Goal: Browse casually

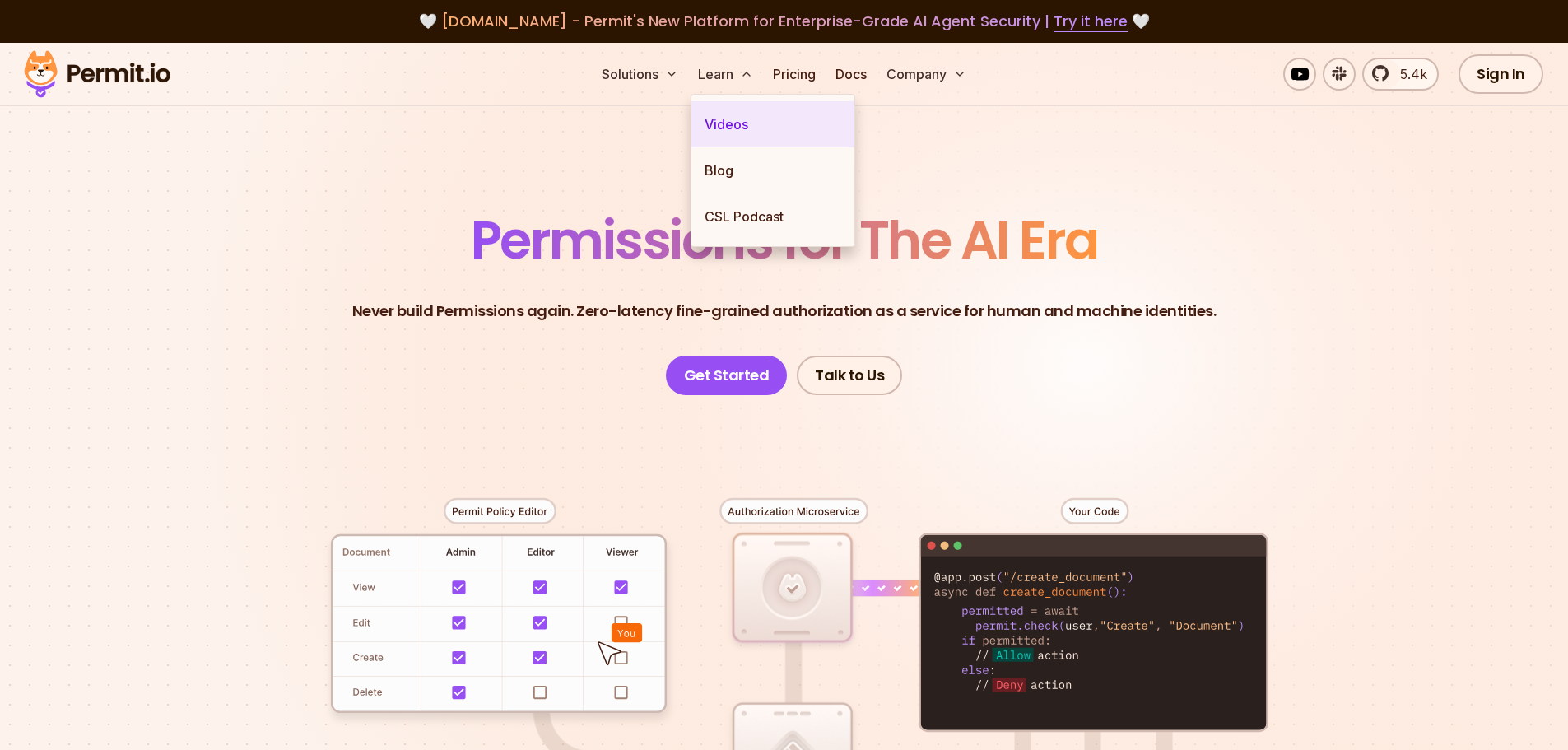
click at [728, 119] on link "Videos" at bounding box center [773, 124] width 163 height 46
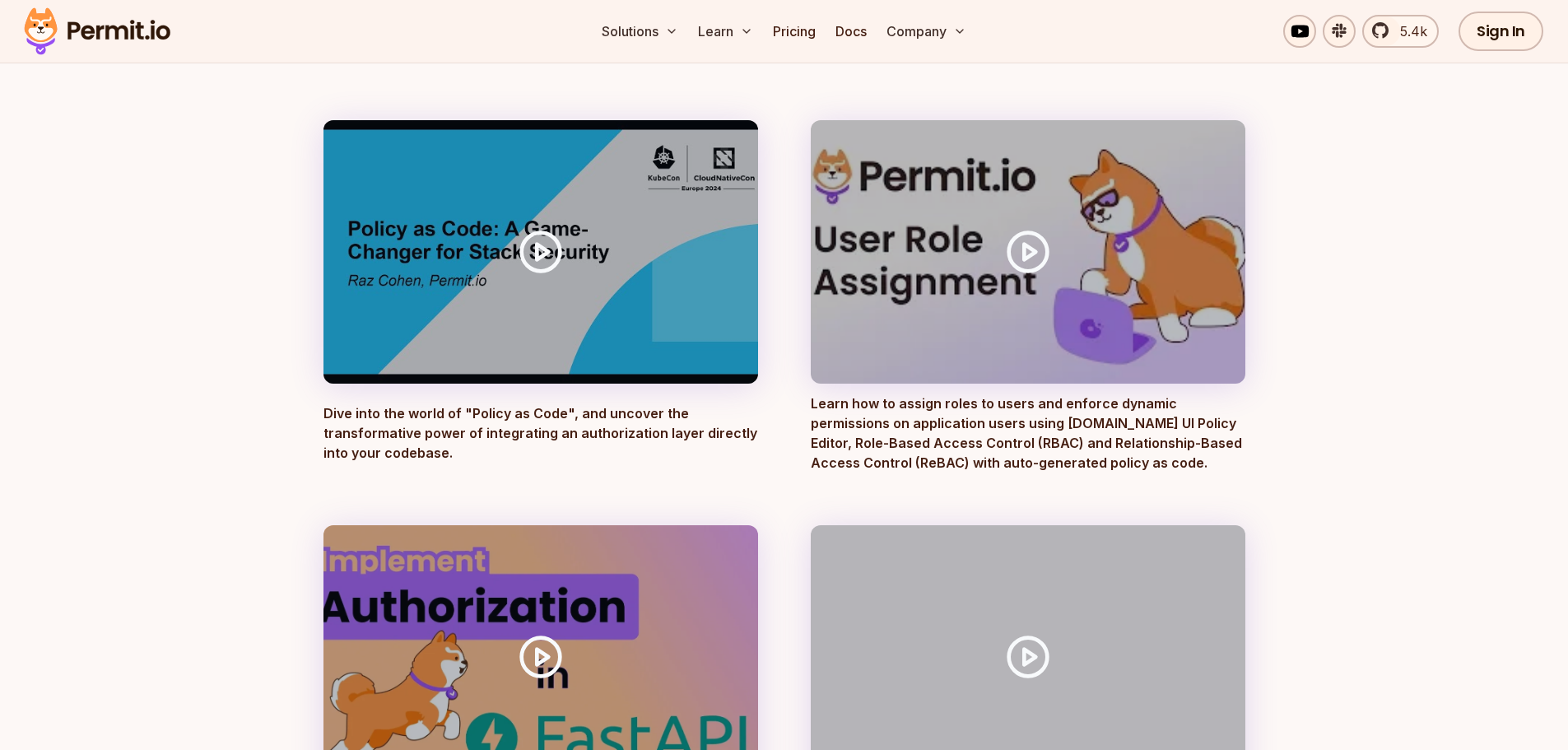
scroll to position [247, 0]
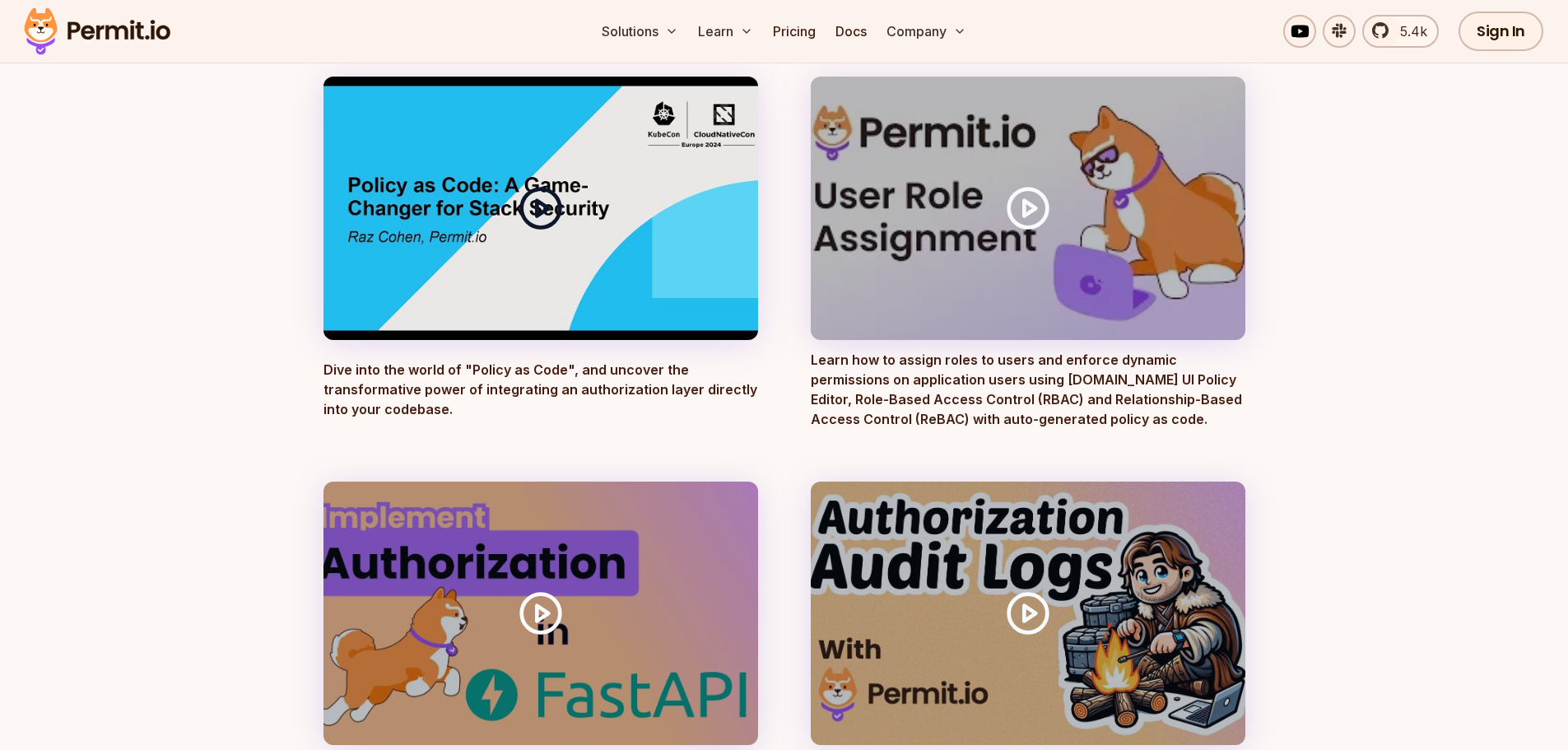
click at [551, 213] on icon at bounding box center [540, 208] width 46 height 46
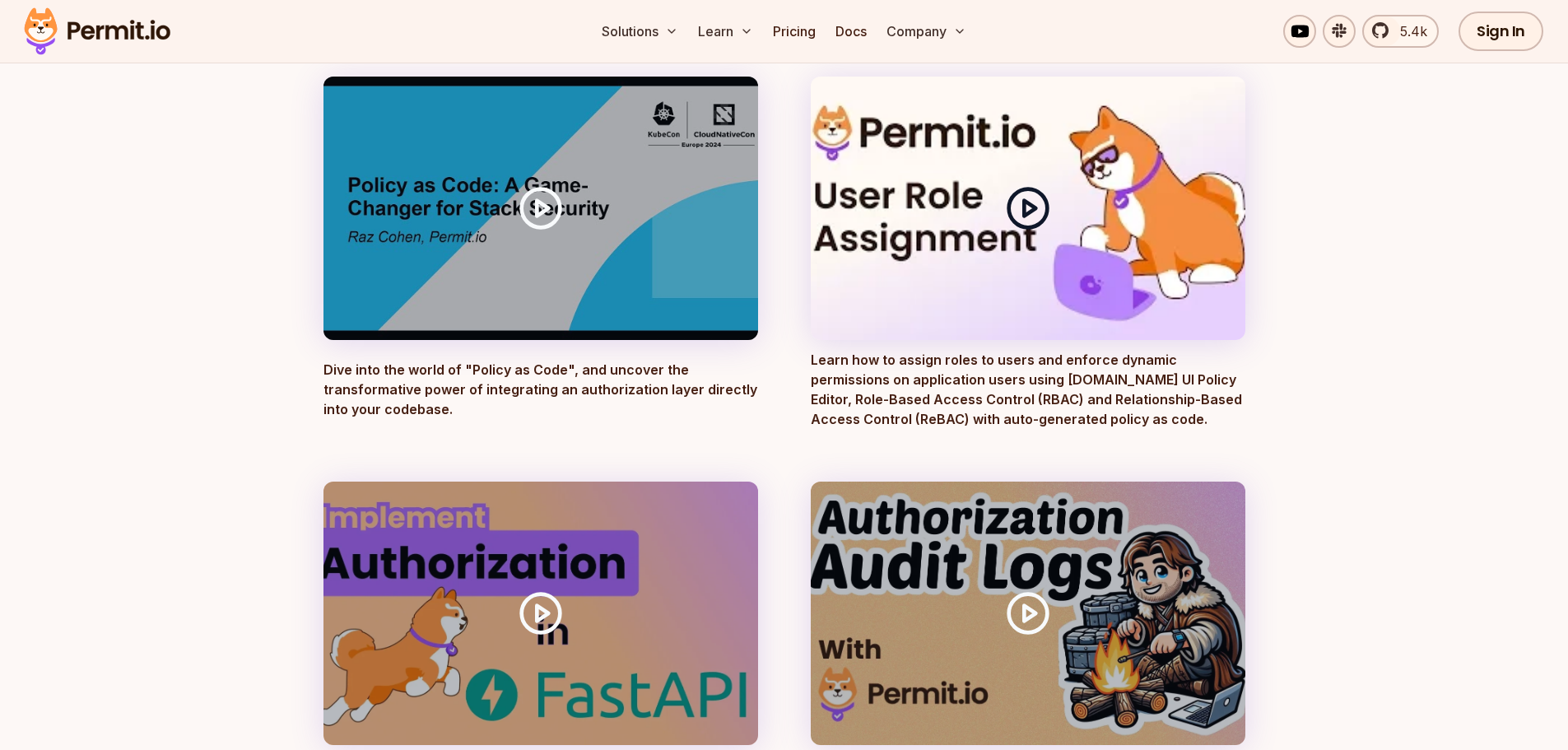
click at [1024, 203] on polygon at bounding box center [1030, 208] width 12 height 15
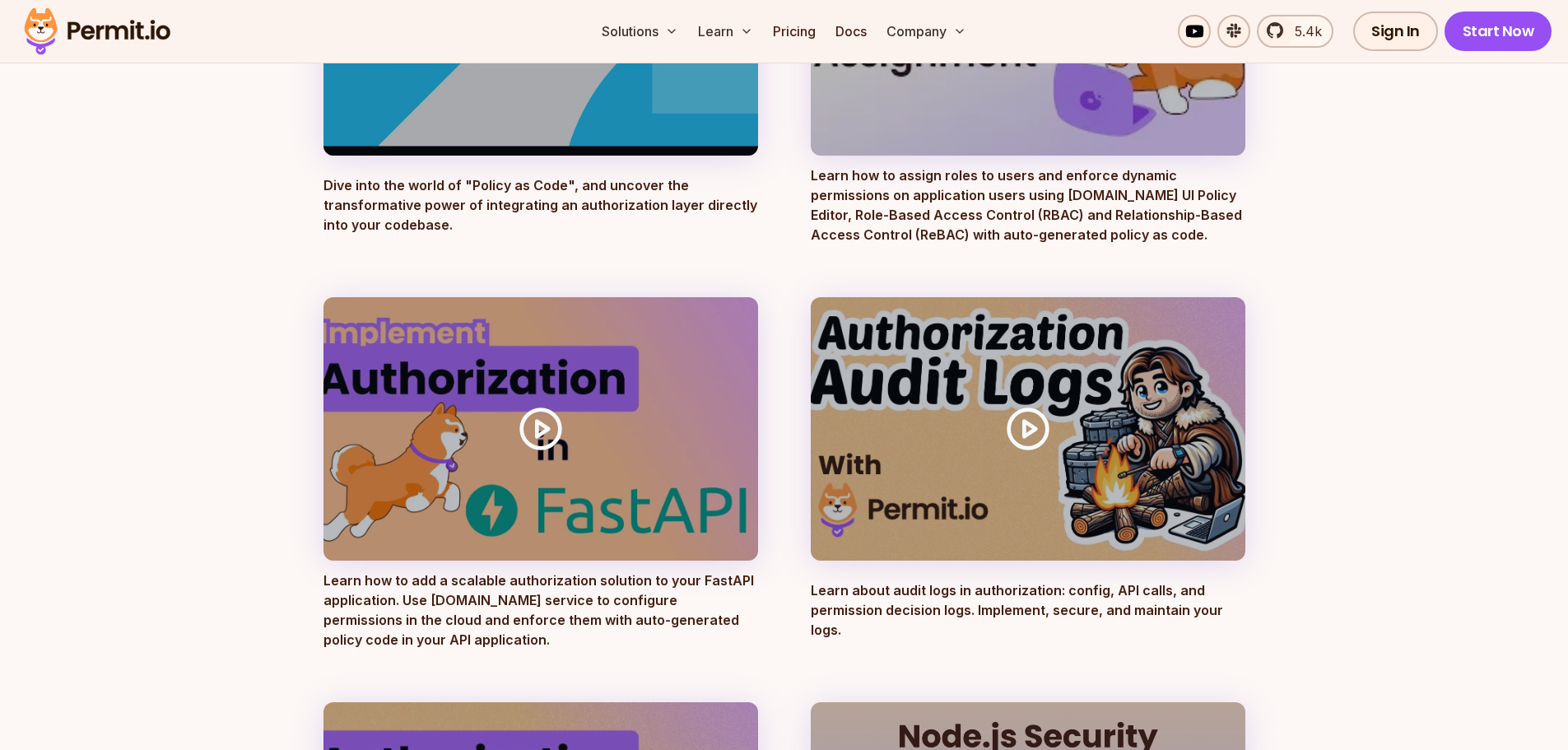
scroll to position [576, 0]
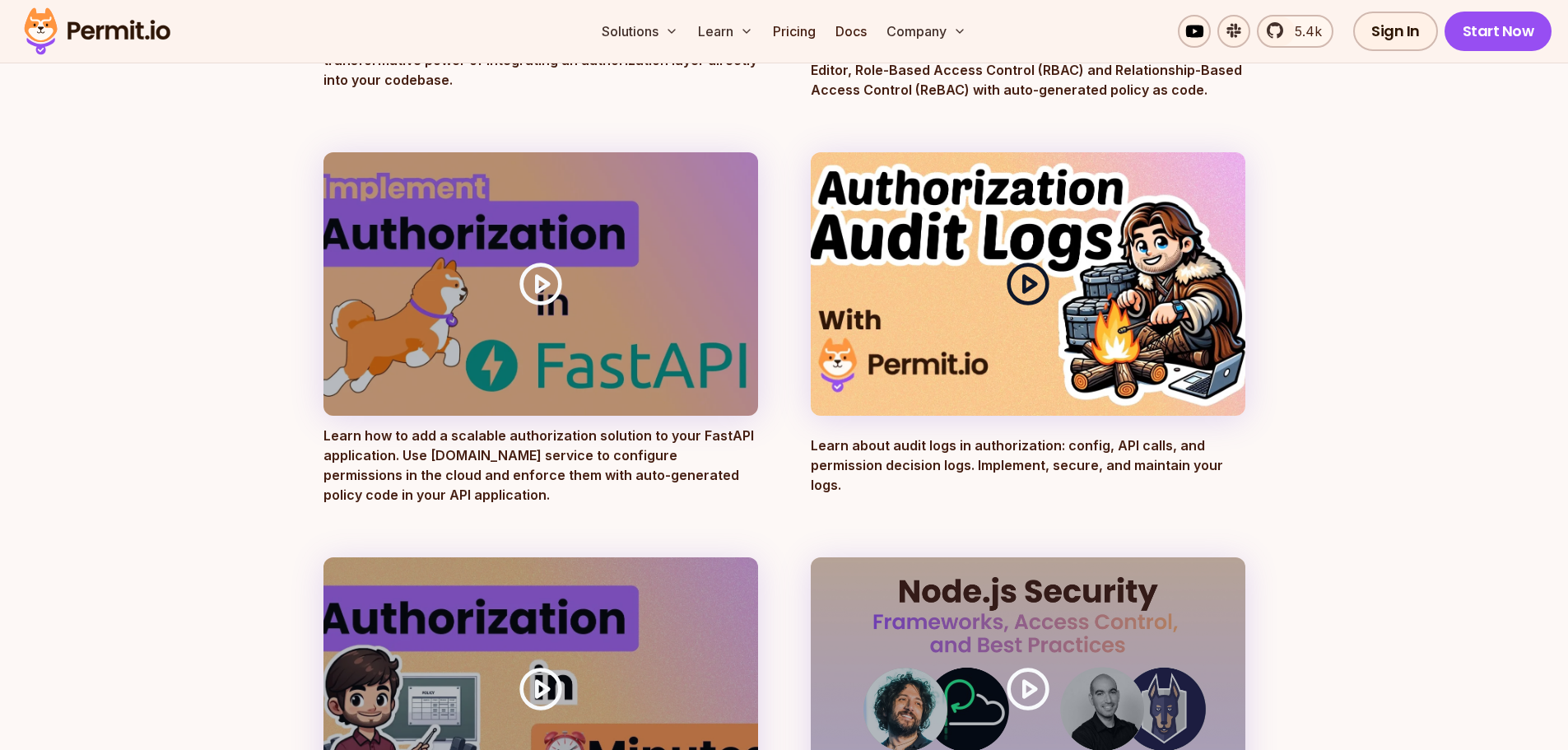
click at [1026, 286] on polygon at bounding box center [1030, 283] width 12 height 15
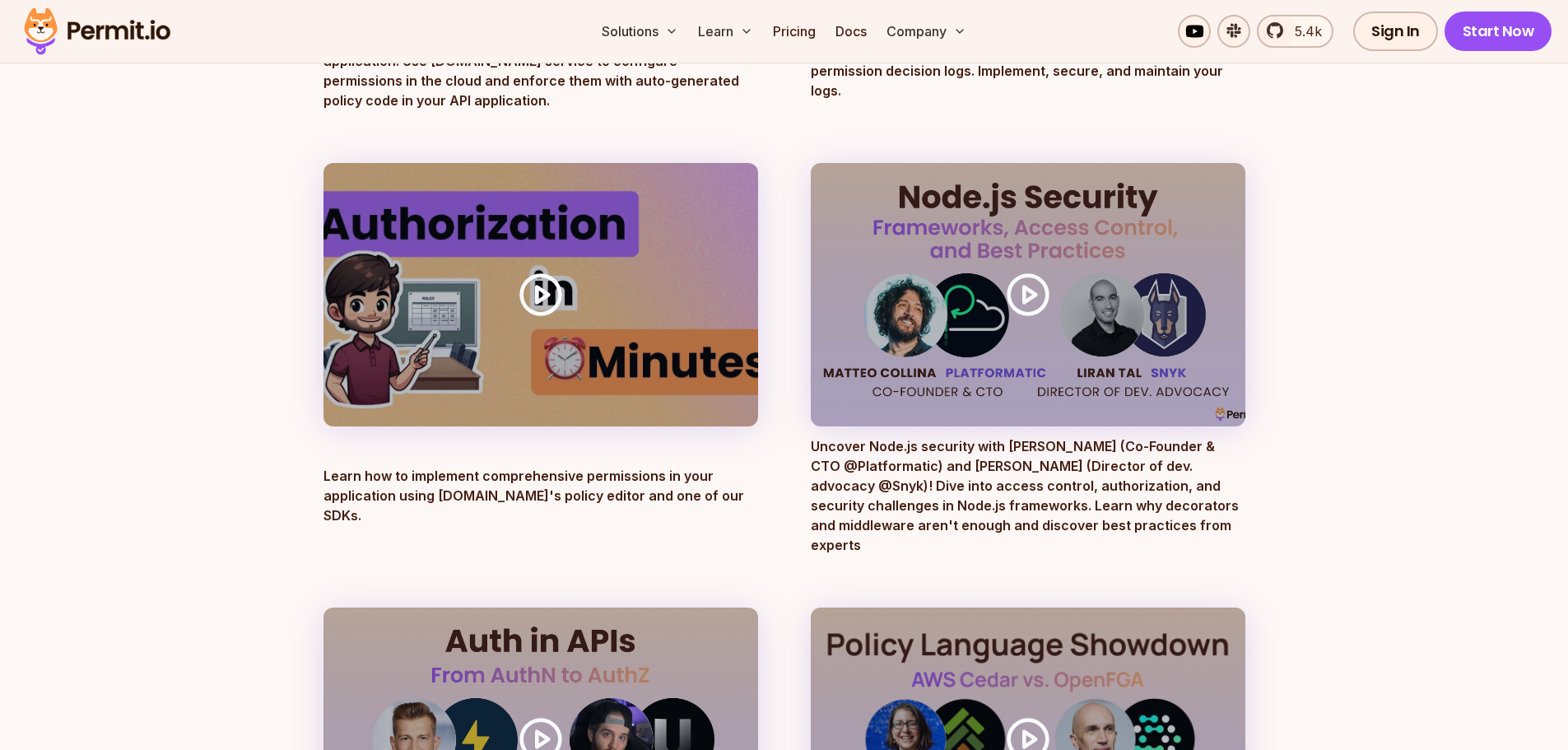
scroll to position [988, 0]
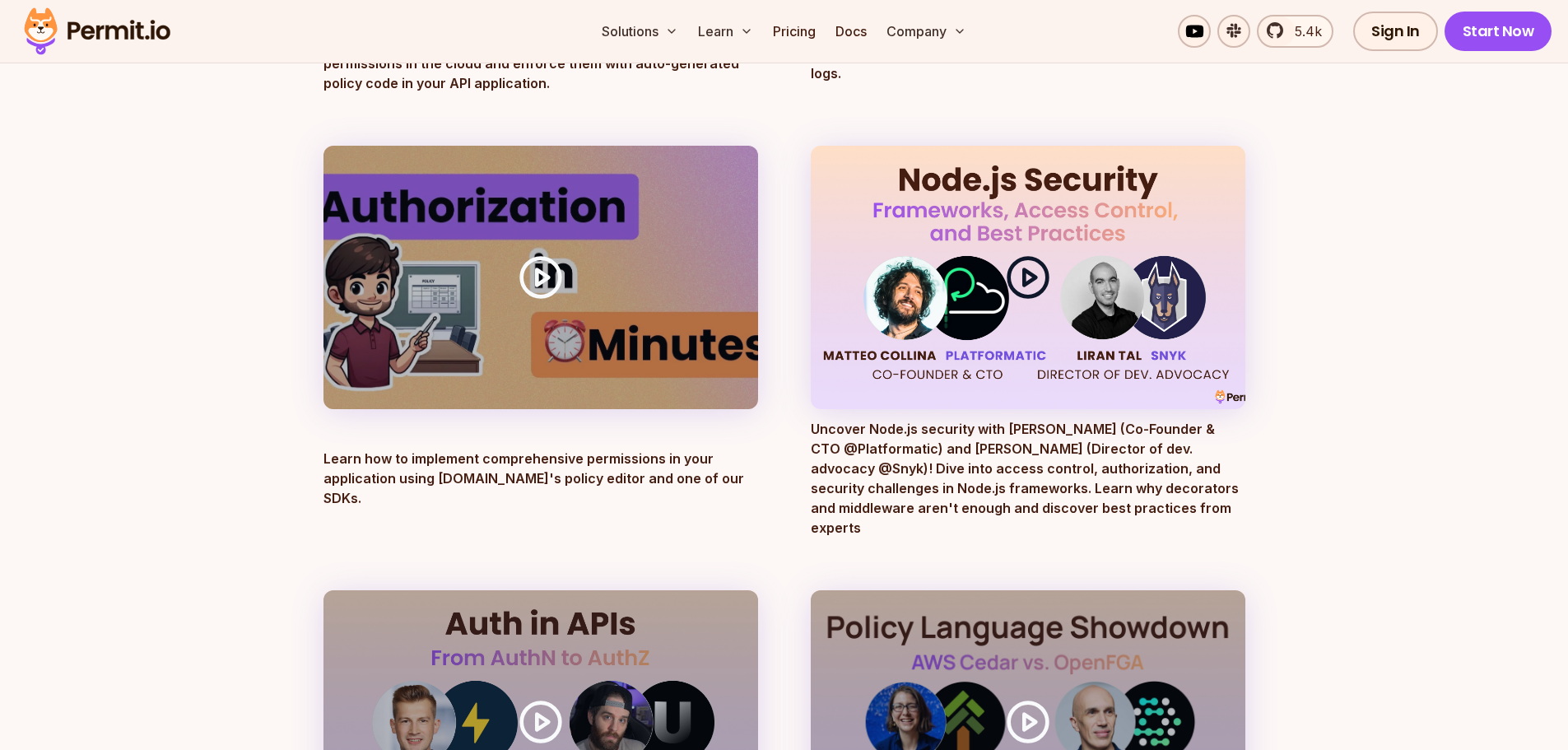
click at [1040, 277] on icon at bounding box center [1028, 277] width 46 height 46
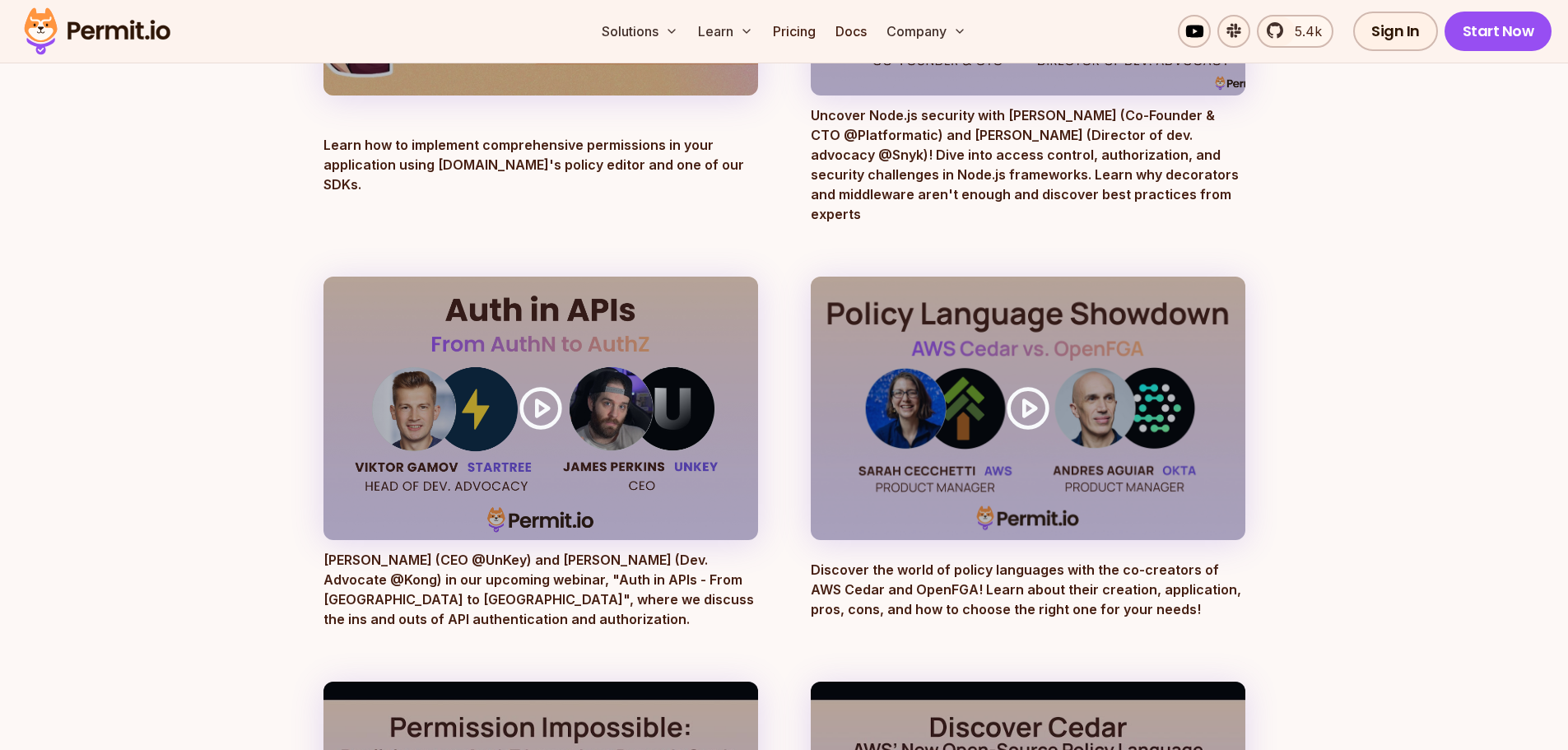
scroll to position [1400, 0]
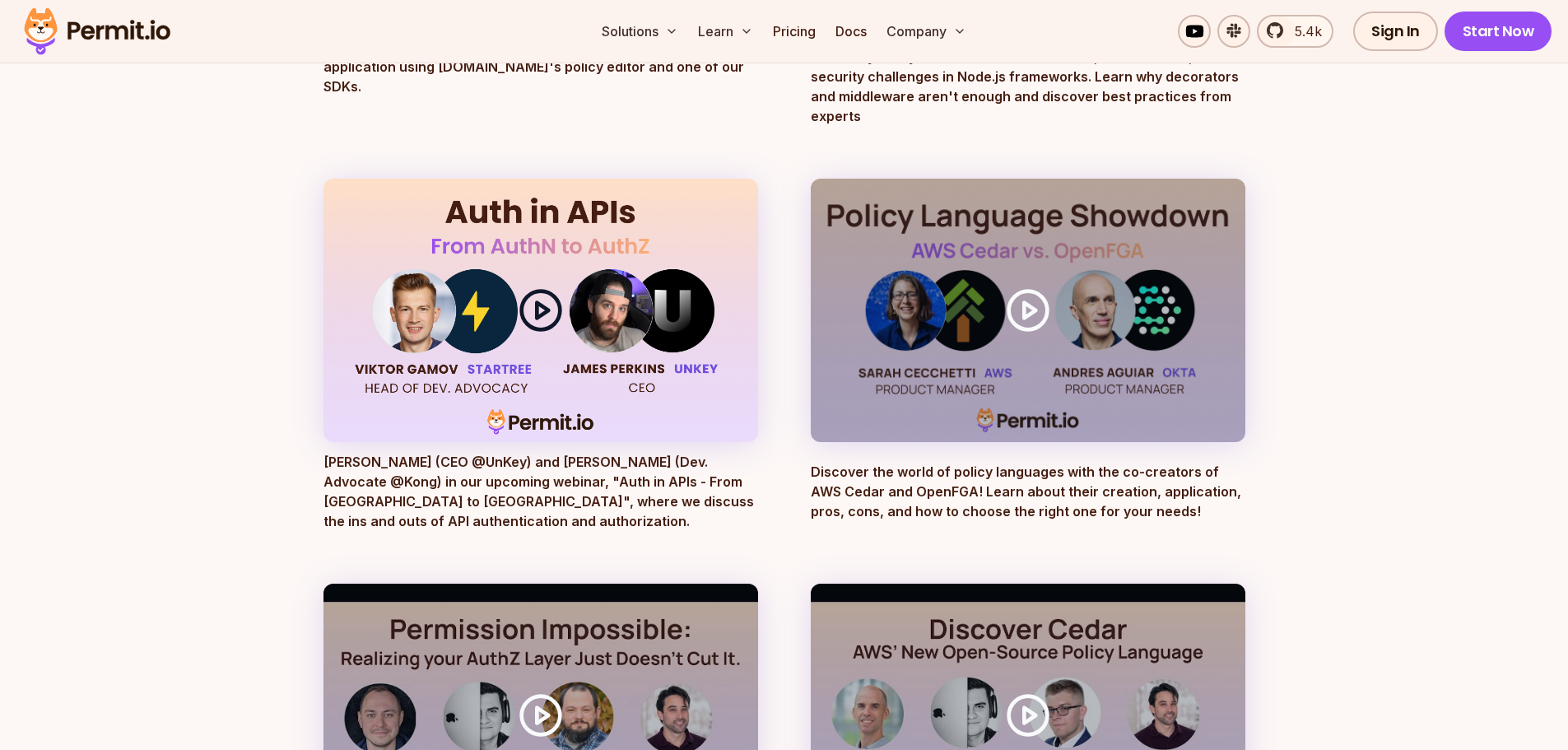
click at [540, 303] on polygon at bounding box center [542, 310] width 12 height 15
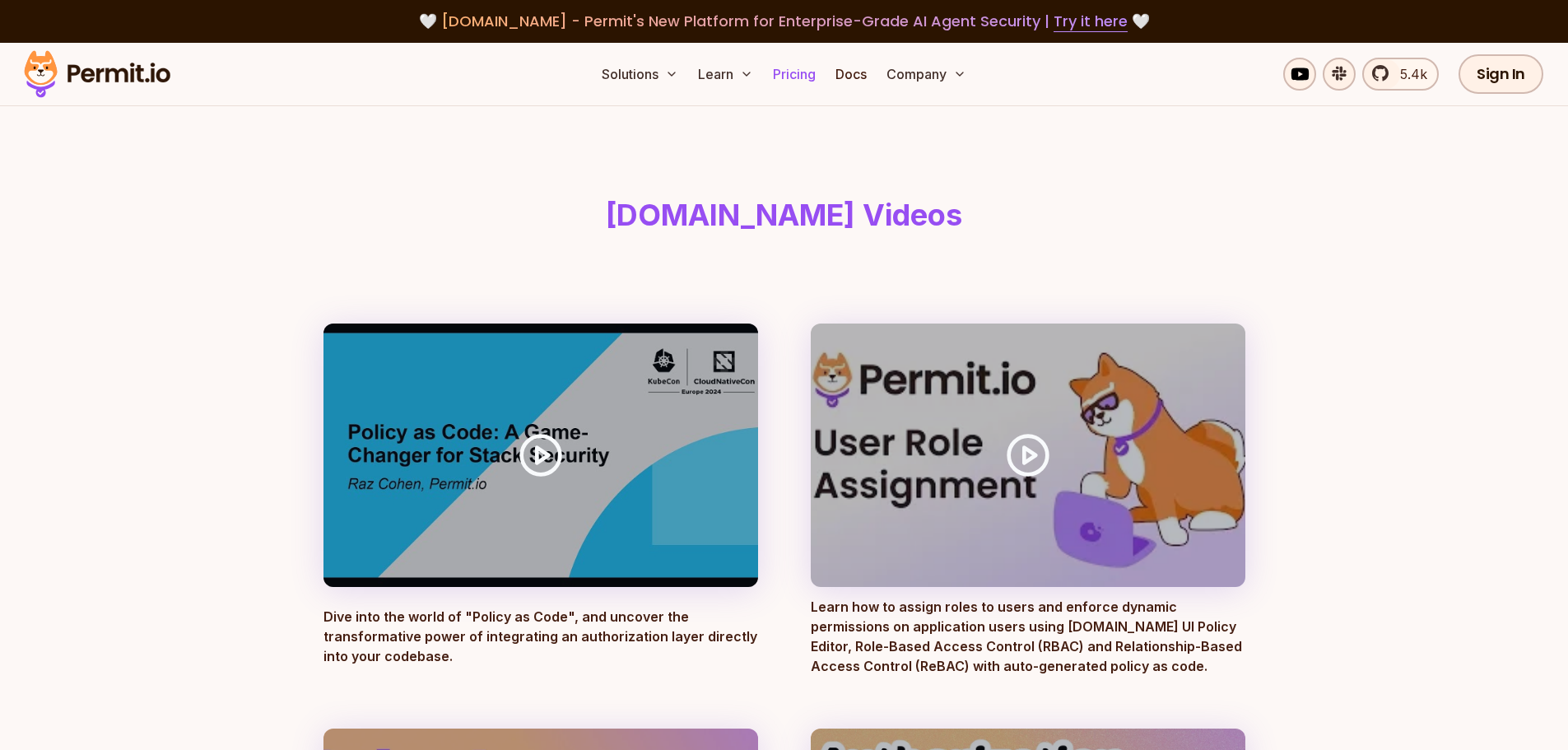
click at [796, 73] on link "Pricing" at bounding box center [794, 74] width 56 height 33
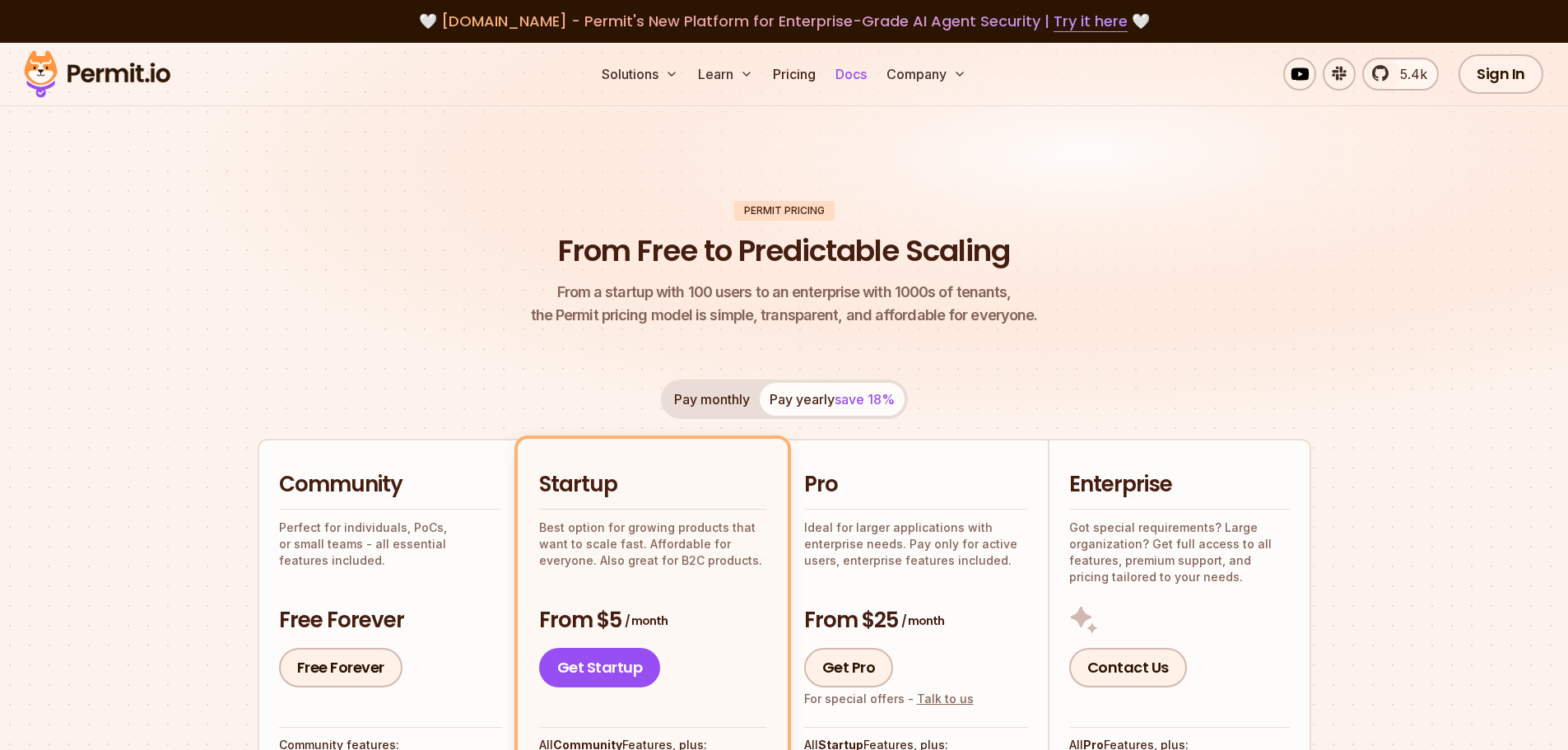
click at [864, 76] on link "Docs" at bounding box center [851, 74] width 45 height 33
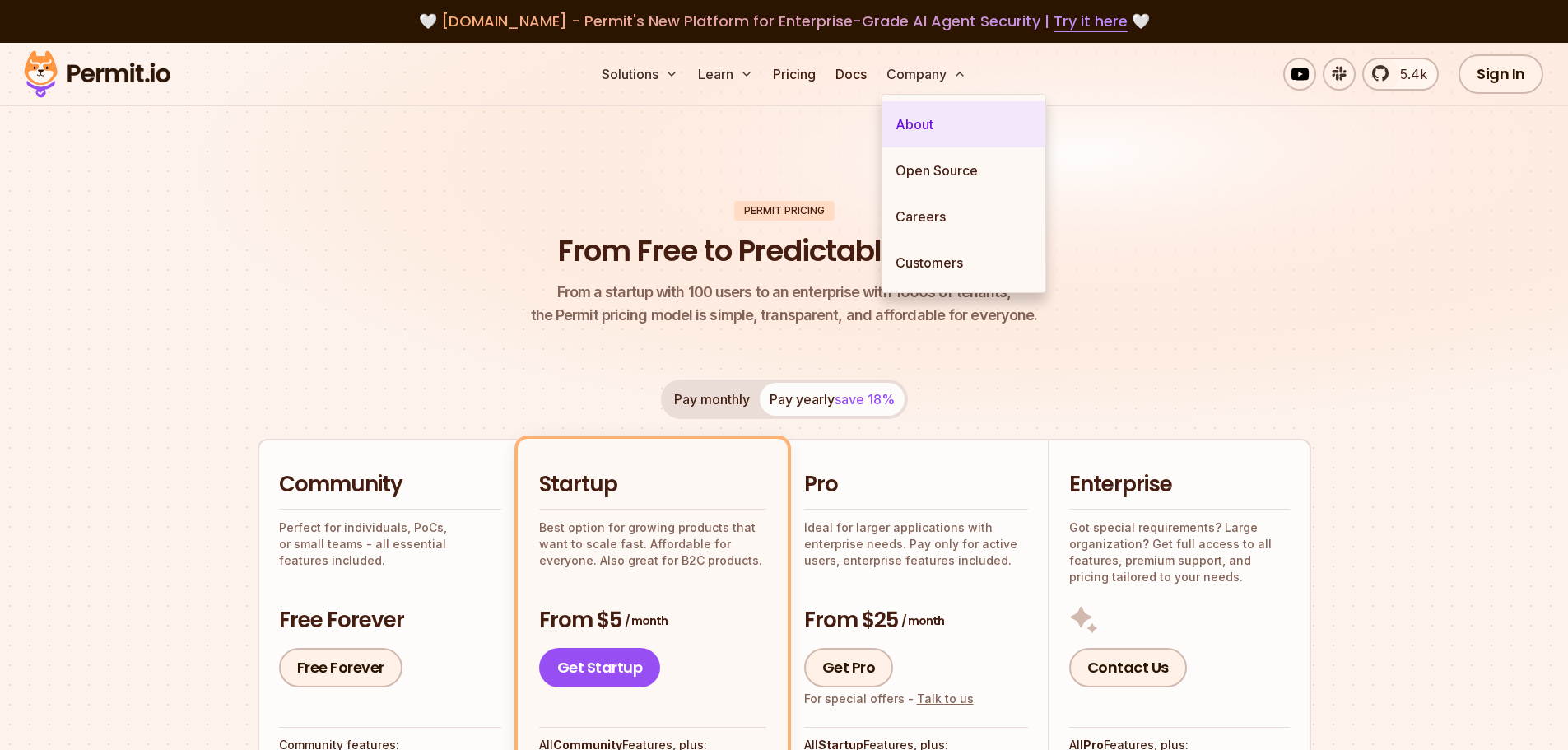
click at [926, 120] on link "About" at bounding box center [963, 124] width 163 height 46
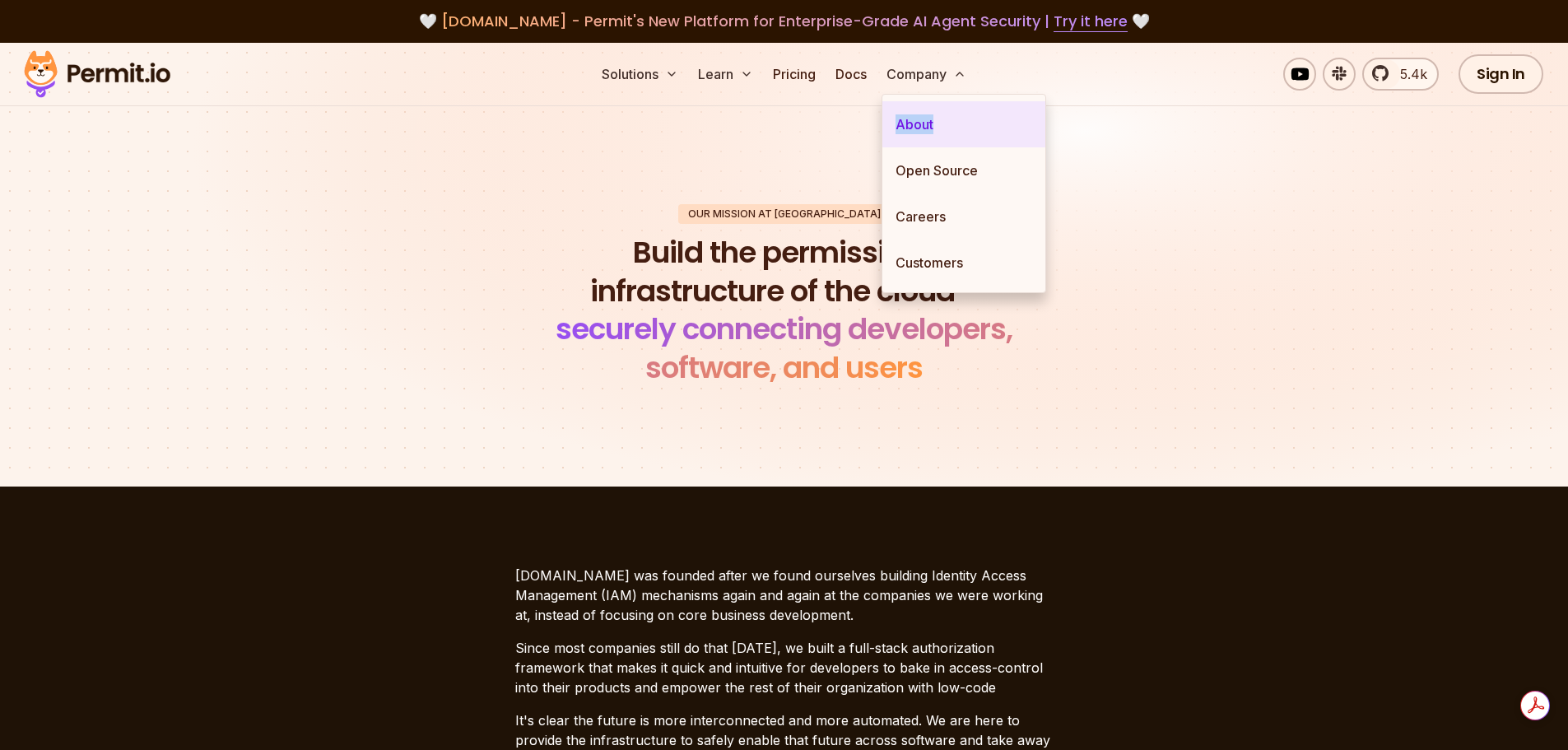
click at [970, 135] on link "About" at bounding box center [963, 124] width 163 height 46
click at [915, 128] on link "About" at bounding box center [963, 124] width 163 height 46
click at [924, 125] on link "About" at bounding box center [963, 124] width 163 height 46
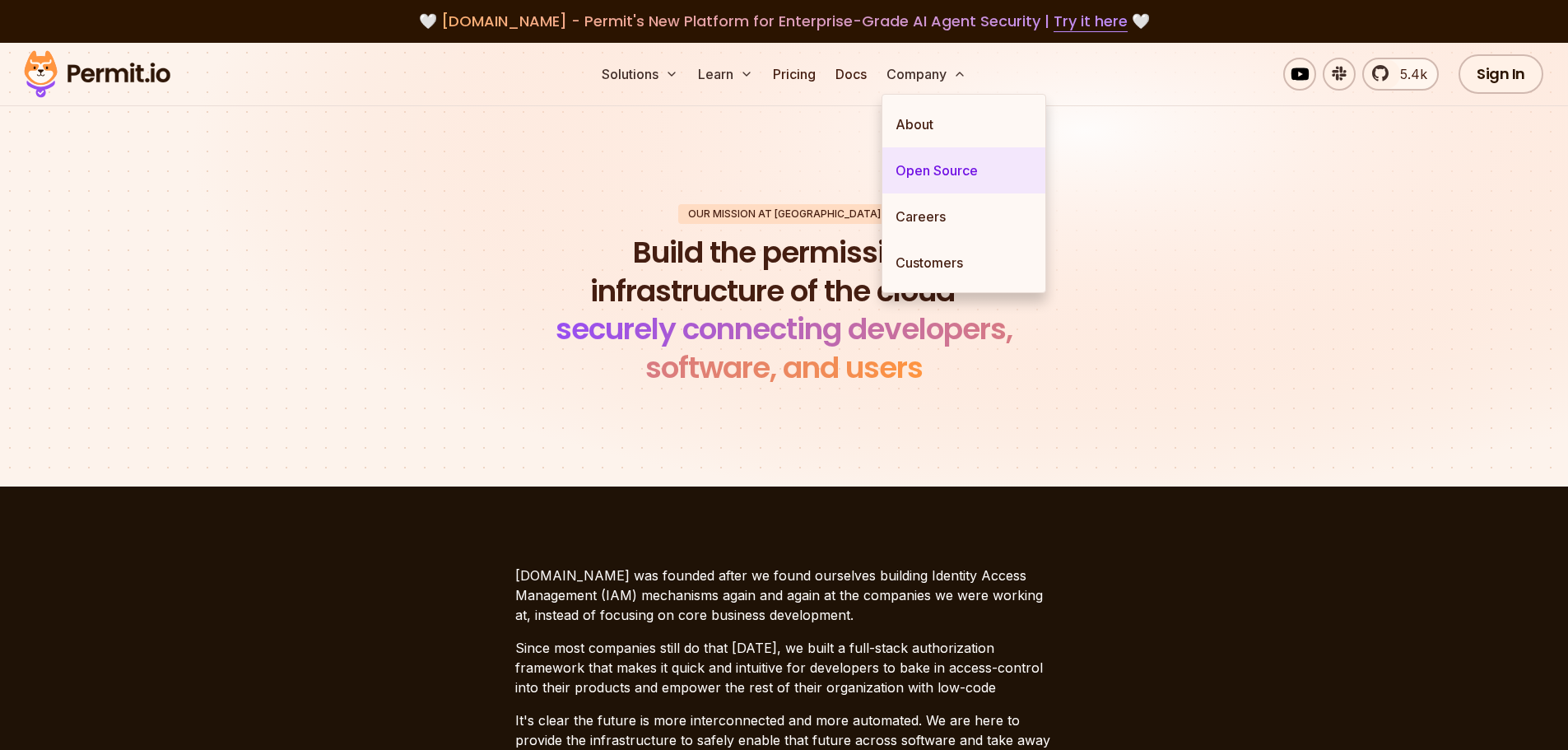
click at [943, 175] on link "Open Source" at bounding box center [963, 170] width 163 height 46
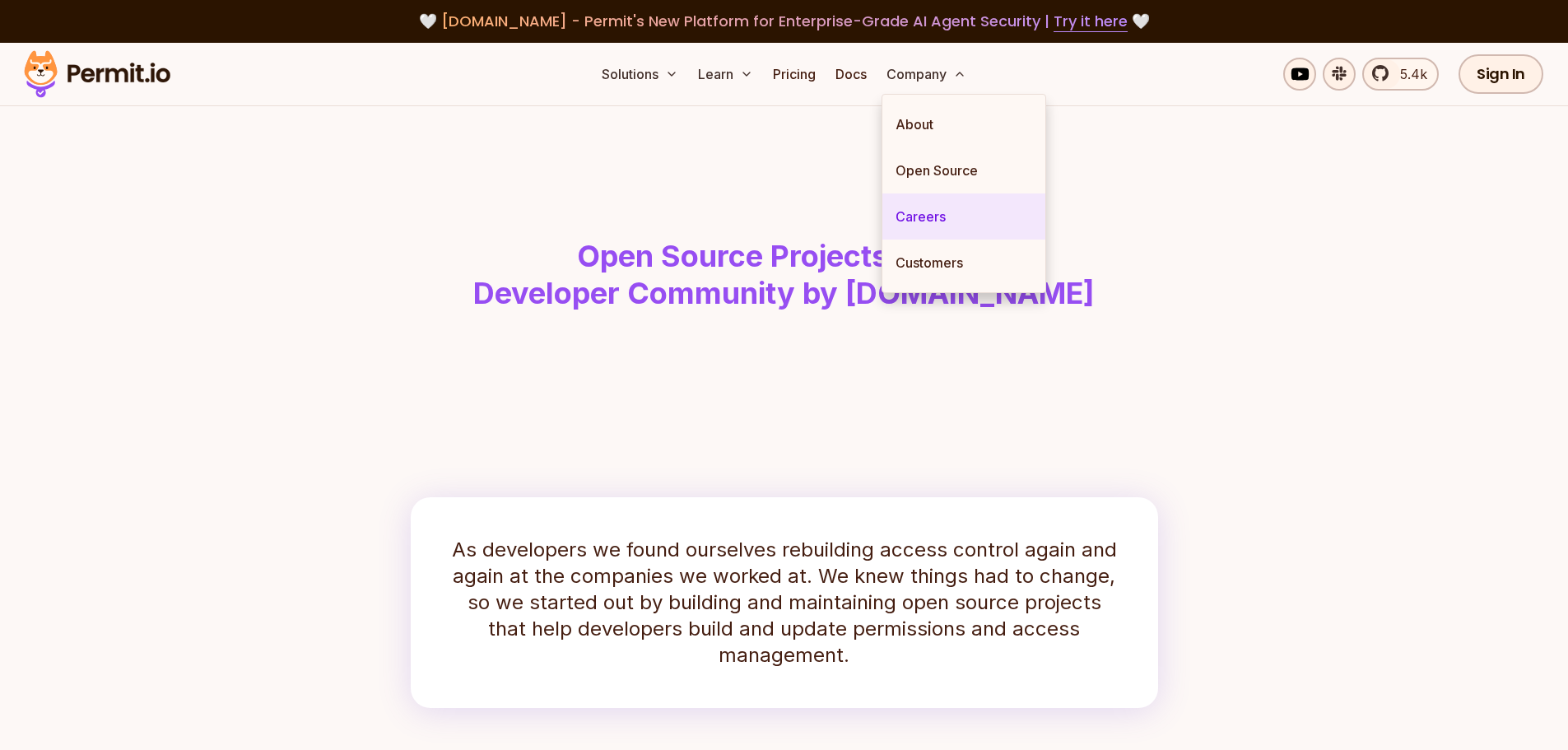
click at [932, 217] on link "Careers" at bounding box center [963, 216] width 163 height 46
